Goal: Use online tool/utility: Use online tool/utility

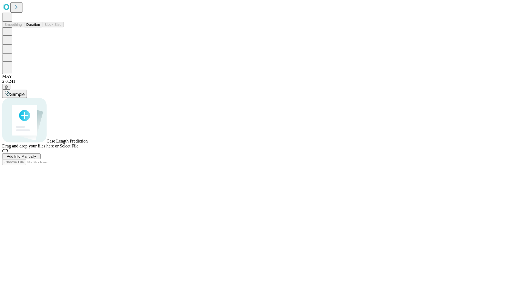
click at [40, 27] on button "Duration" at bounding box center [33, 25] width 18 height 6
click at [25, 92] on span "Sample" at bounding box center [17, 94] width 15 height 5
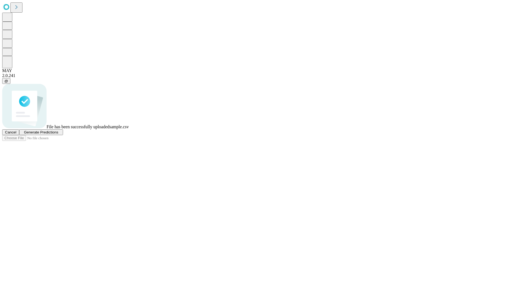
click at [58, 134] on span "Generate Predictions" at bounding box center [41, 132] width 34 height 4
